Goal: Task Accomplishment & Management: Manage account settings

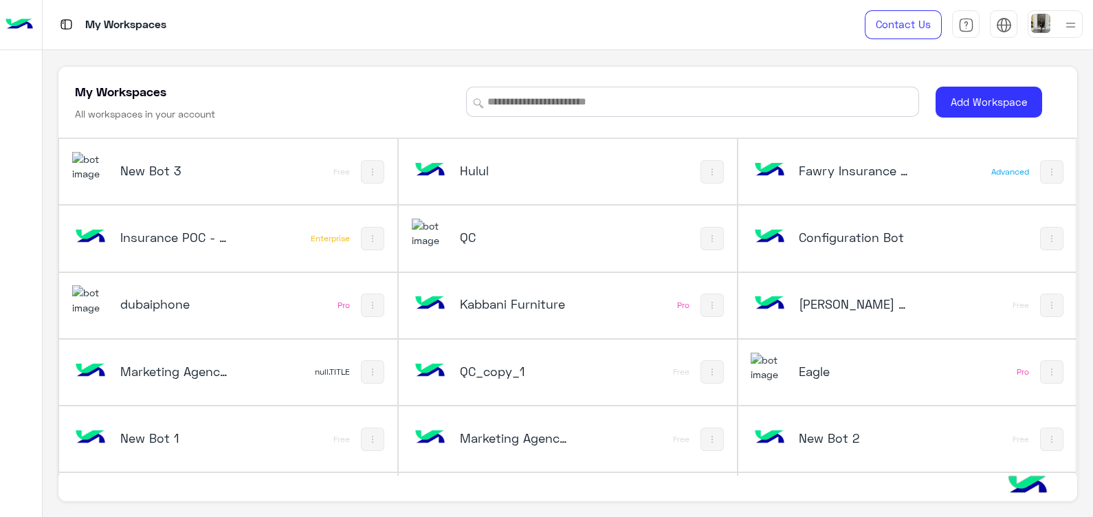
click at [505, 236] on h5 "QC" at bounding box center [516, 237] width 113 height 16
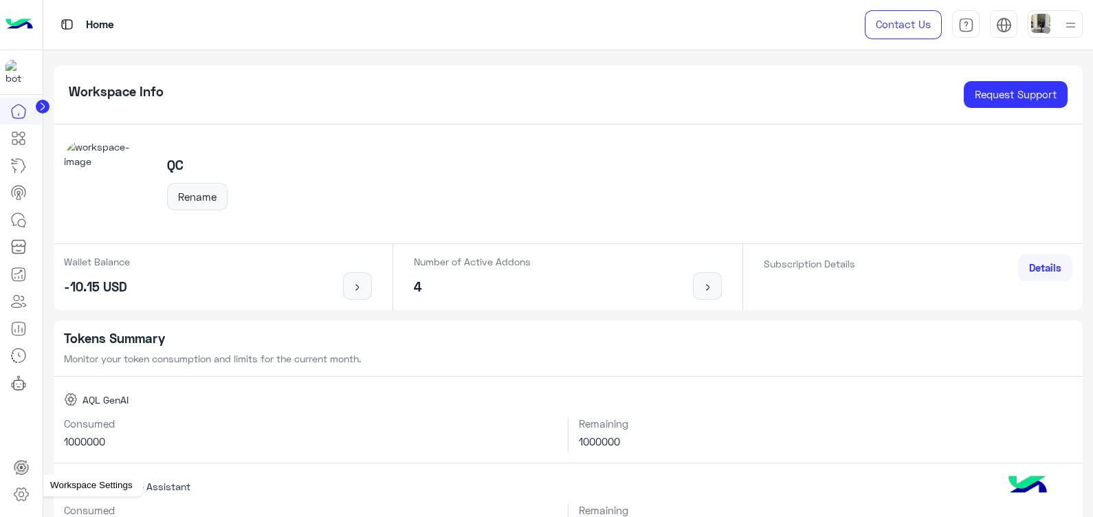
click at [22, 489] on icon at bounding box center [21, 494] width 16 height 16
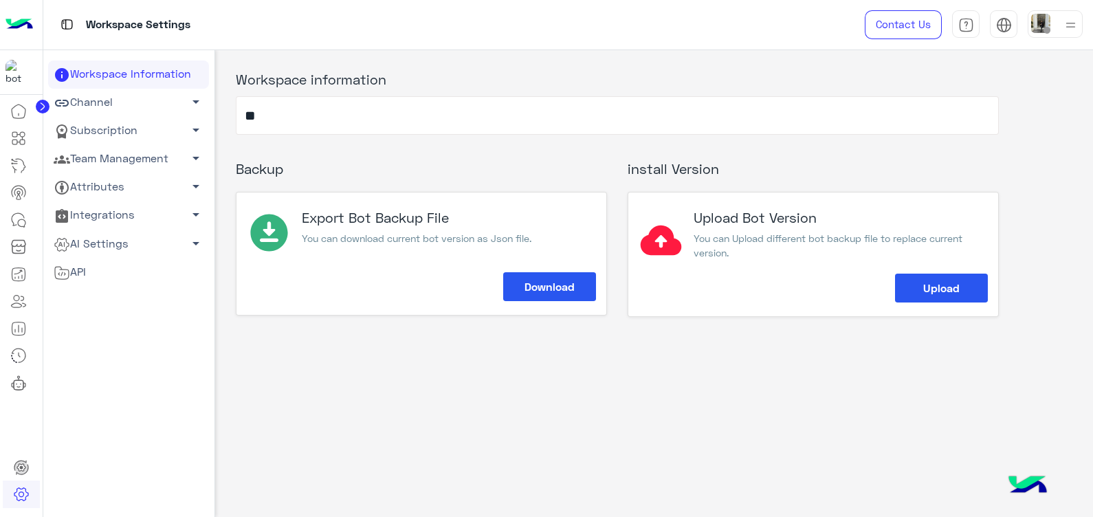
click at [188, 100] on span "arrow_drop_down" at bounding box center [196, 101] width 16 height 16
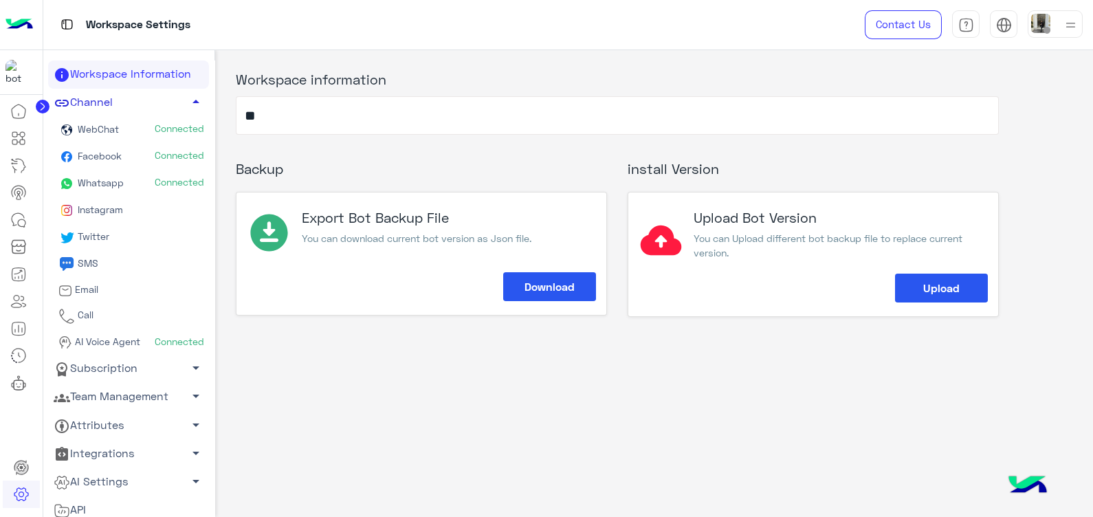
click at [141, 385] on link "Team Management arrow_drop_down" at bounding box center [128, 397] width 161 height 28
click at [137, 425] on link "Team Members" at bounding box center [128, 423] width 161 height 24
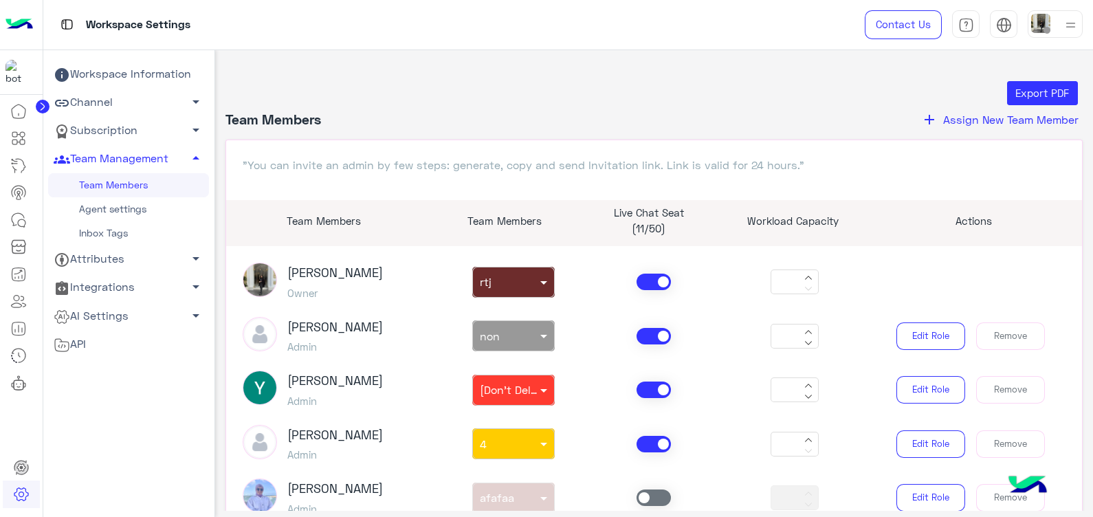
click at [971, 121] on span "Assign New Team Member" at bounding box center [1010, 119] width 135 height 13
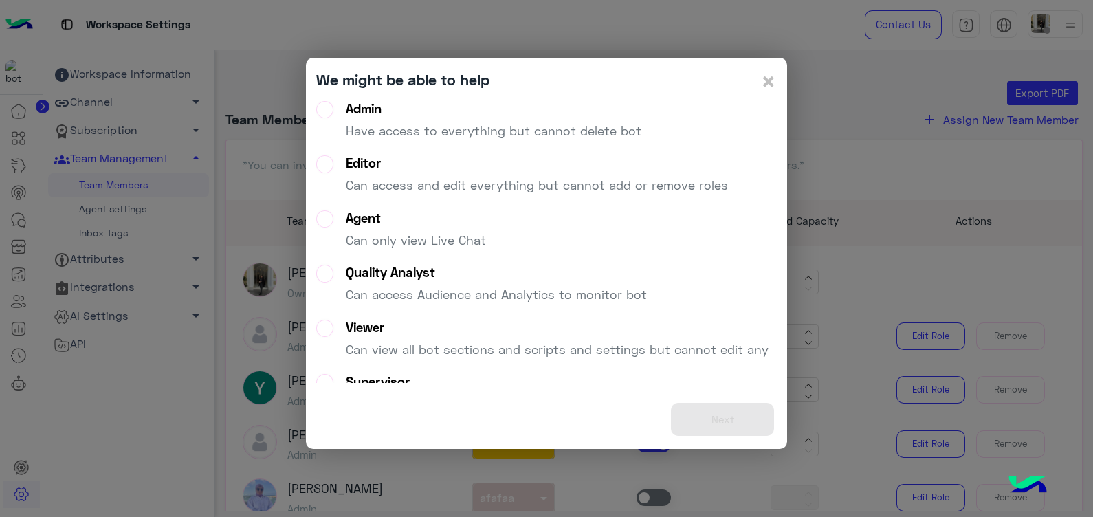
click at [536, 134] on p "Have access to everything but cannot delete bot" at bounding box center [493, 131] width 295 height 19
click at [743, 418] on button "Next" at bounding box center [722, 420] width 103 height 34
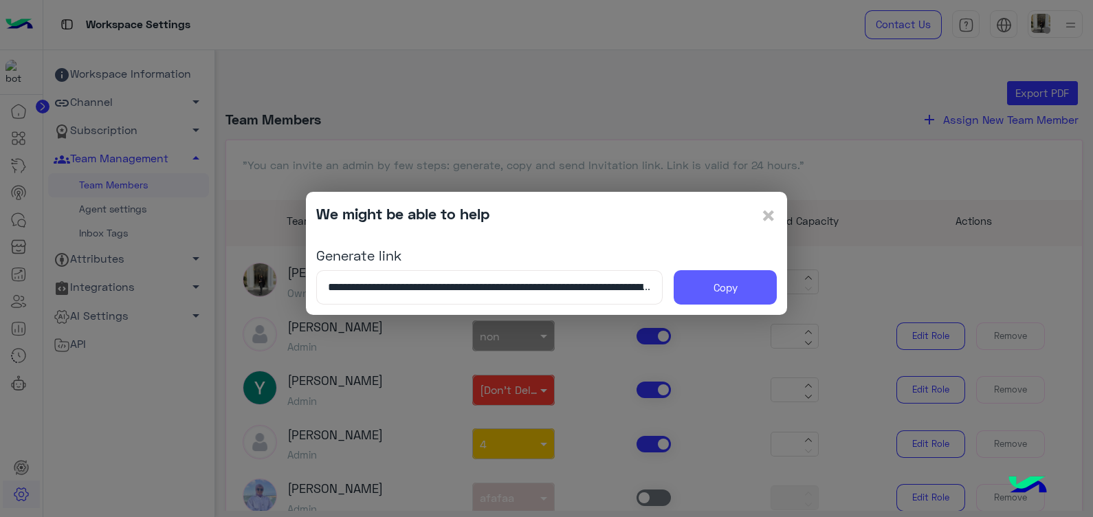
click at [741, 283] on button "Copy" at bounding box center [724, 287] width 103 height 34
click at [766, 216] on span "×" at bounding box center [768, 214] width 16 height 31
